Goal: Transaction & Acquisition: Obtain resource

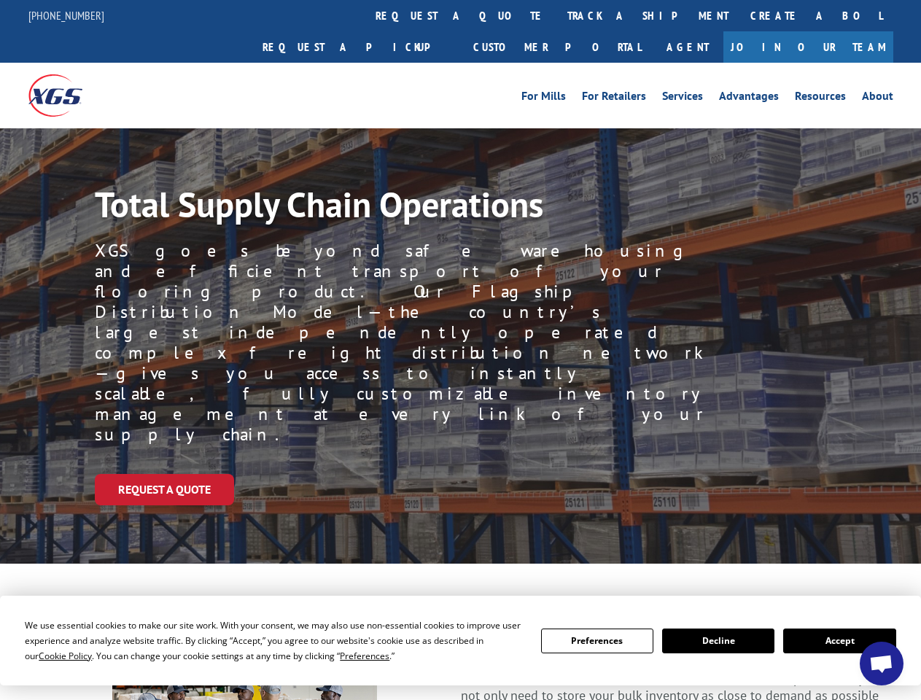
click at [460, 474] on div "Request a Quote" at bounding box center [508, 489] width 827 height 31
click at [51, 656] on span "Cookie Policy" at bounding box center [65, 656] width 53 height 12
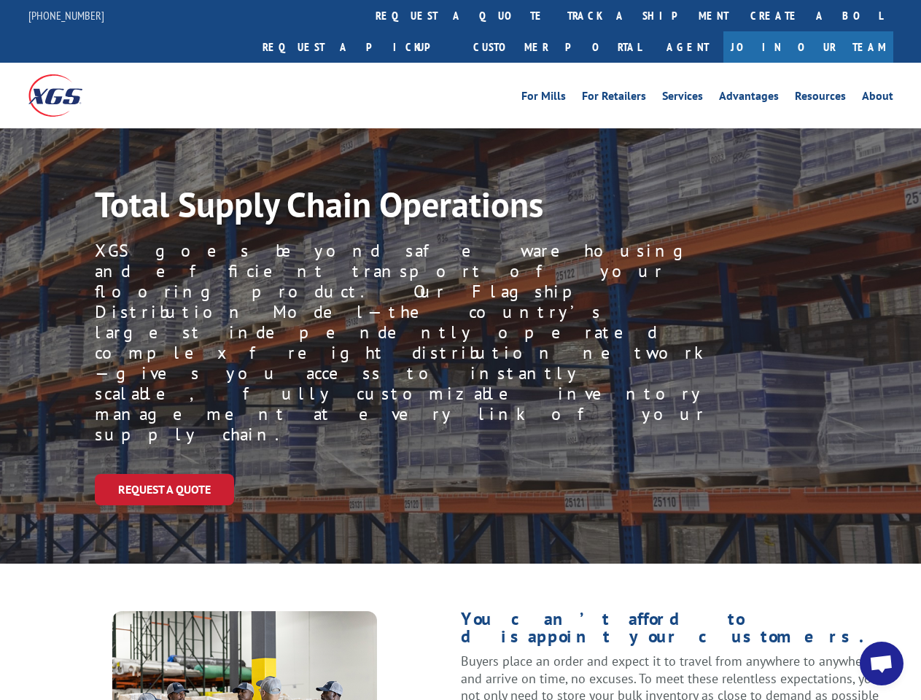
click at [460, 474] on div "Request a Quote" at bounding box center [508, 489] width 827 height 31
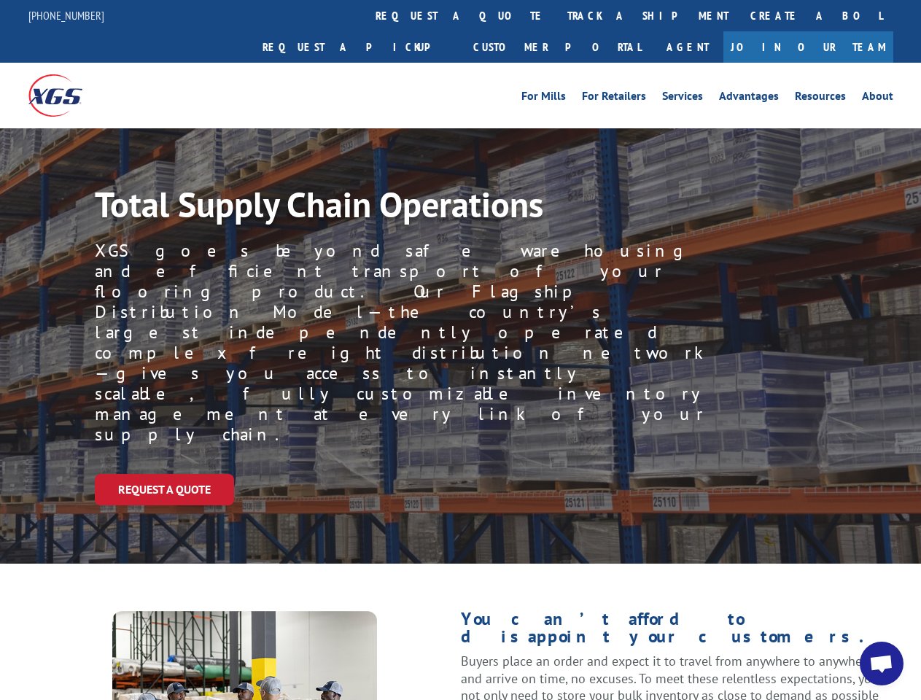
click at [557, 15] on link "track a shipment" at bounding box center [648, 15] width 183 height 31
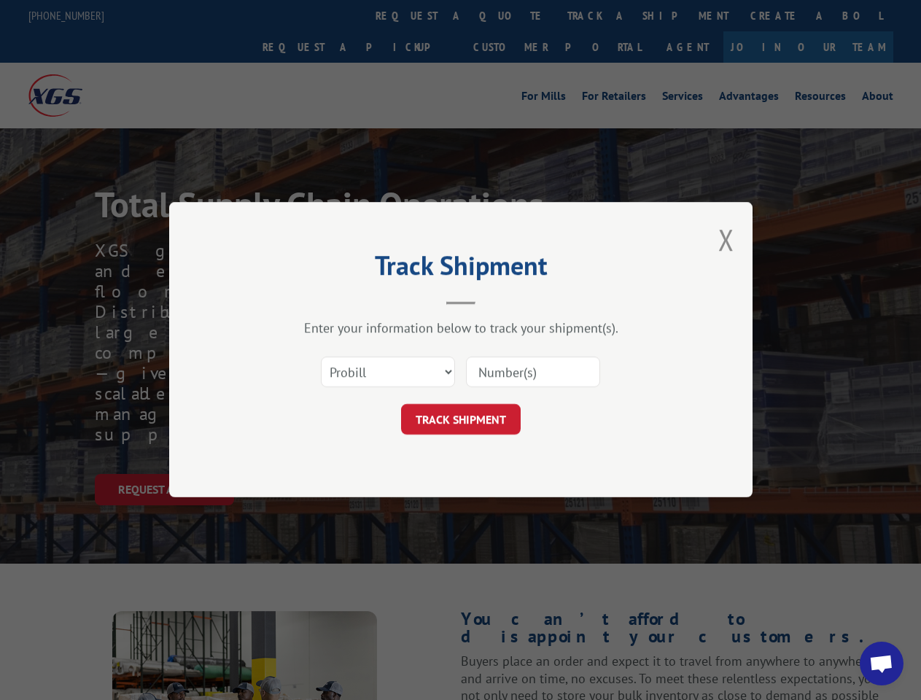
click at [509, 15] on div "Track Shipment Enter your information below to track your shipment(s). Select c…" at bounding box center [460, 350] width 921 height 700
click at [600, 15] on div "Track Shipment Enter your information below to track your shipment(s). Select c…" at bounding box center [460, 350] width 921 height 700
